Goal: Use online tool/utility: Utilize a website feature to perform a specific function

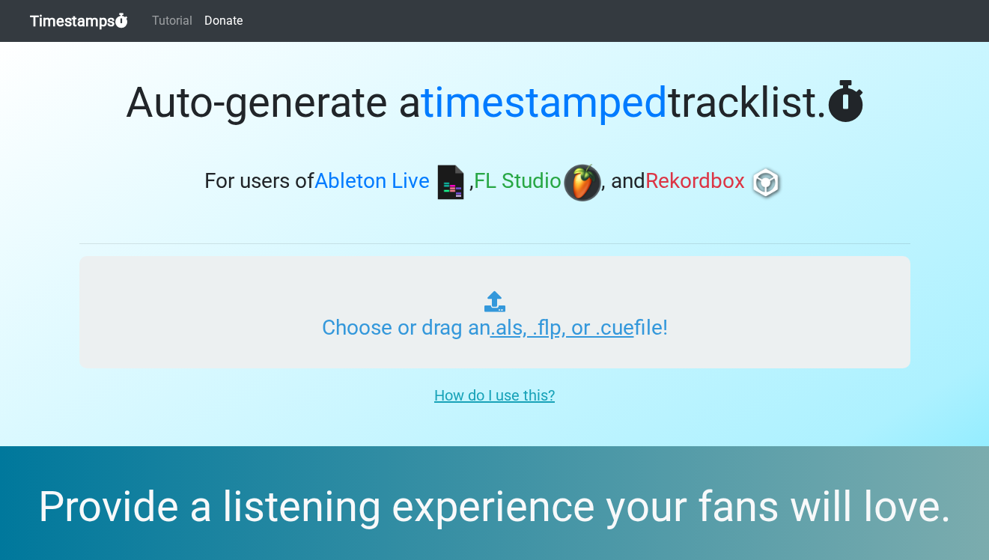
type input "C:\fakepath\ 新曲入り　unsound [GEOGRAPHIC_DATA] for colo 2025 1-11 HAKATA [PERSON_N…"
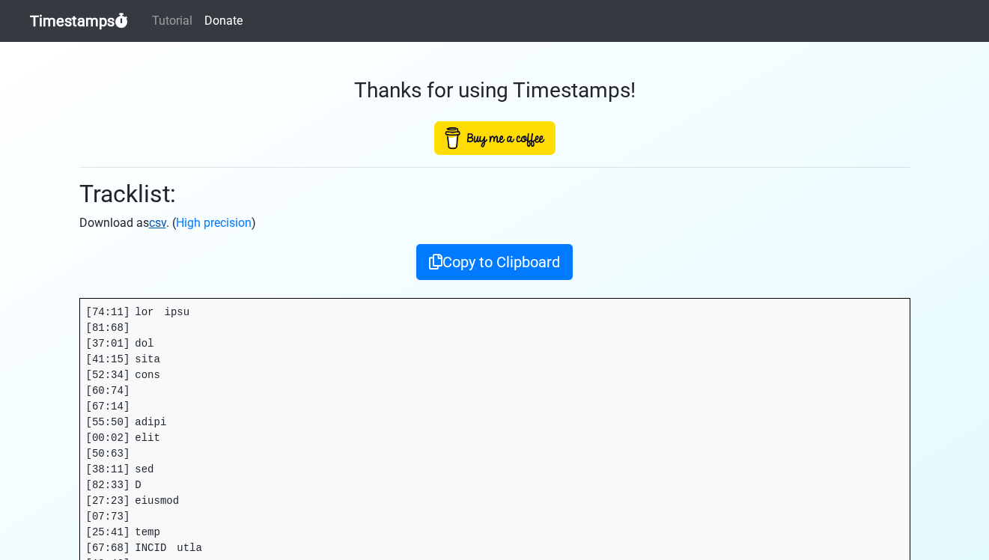
click at [156, 226] on link "csv" at bounding box center [157, 223] width 17 height 14
